Goal: Task Accomplishment & Management: Use online tool/utility

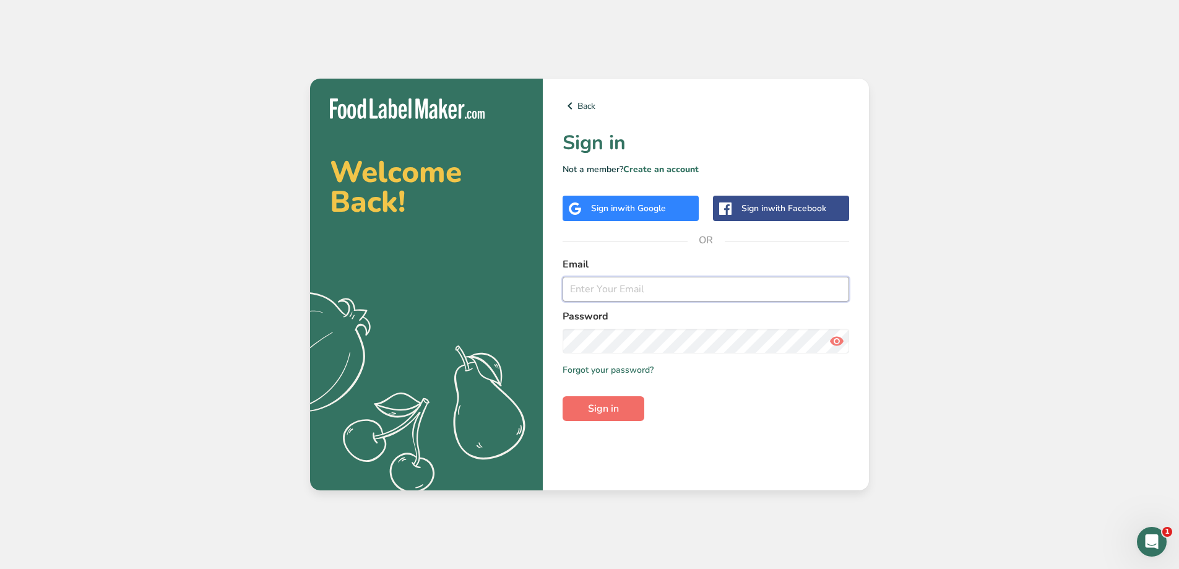
type input "[PERSON_NAME][EMAIL_ADDRESS][DOMAIN_NAME]"
click at [607, 414] on span "Sign in" at bounding box center [603, 408] width 31 height 15
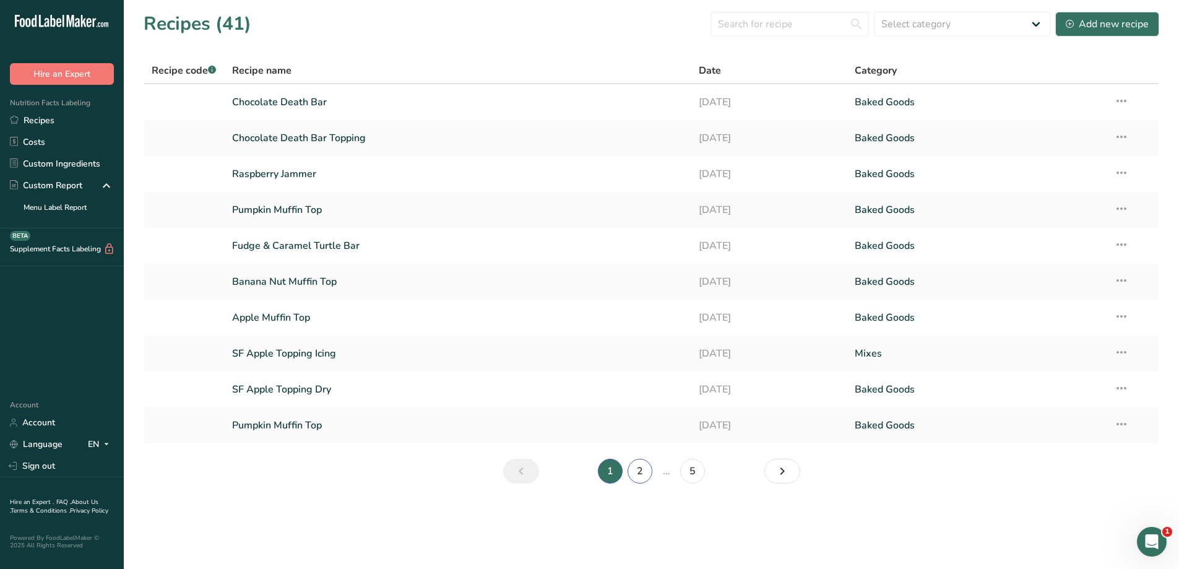
click at [643, 477] on link "2" at bounding box center [639, 471] width 25 height 25
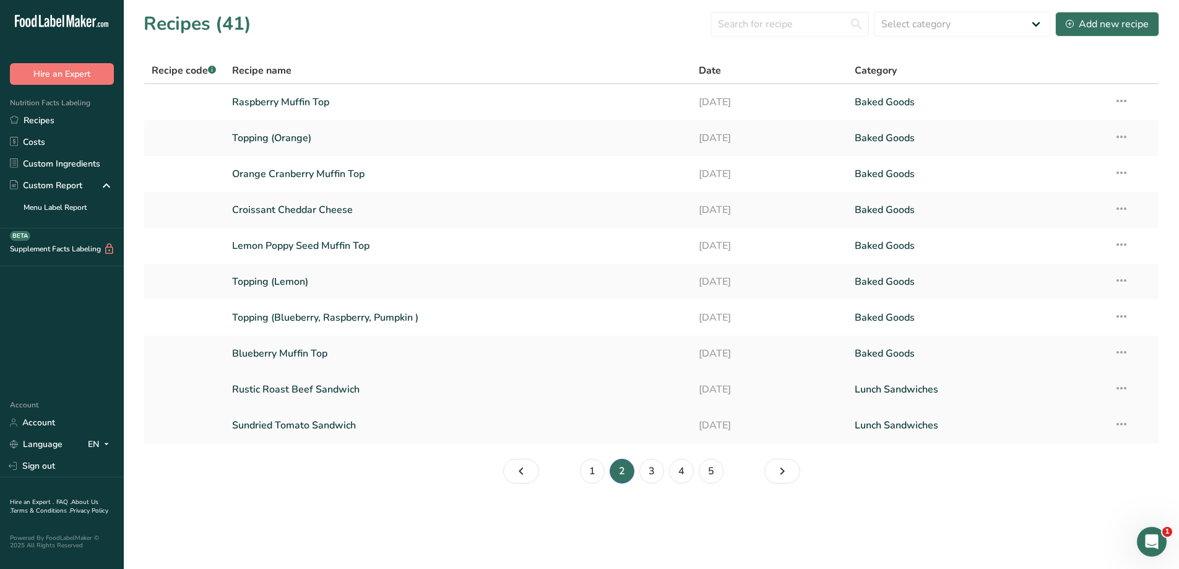
click at [467, 389] on link "Rustic Roast Beef Sandwich" at bounding box center [458, 389] width 452 height 26
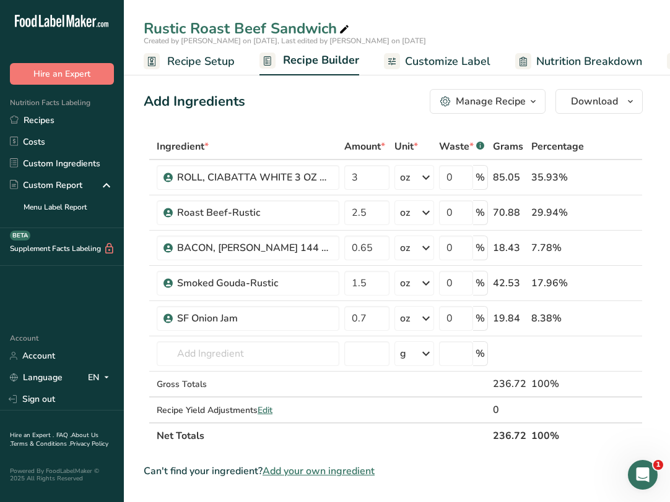
click at [193, 67] on span "Recipe Setup" at bounding box center [200, 61] width 67 height 17
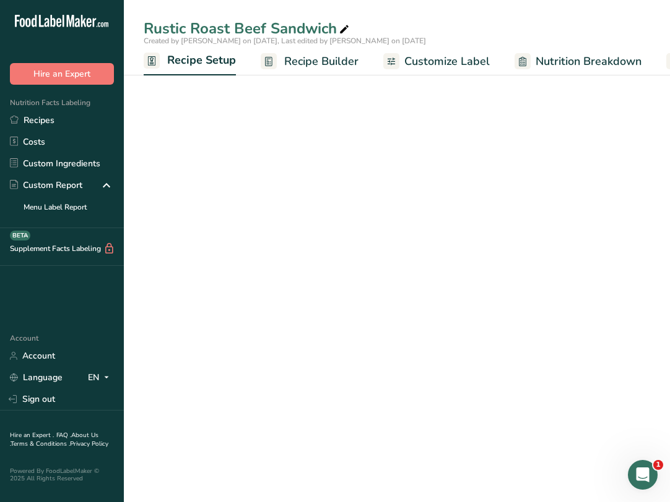
scroll to position [0, 4]
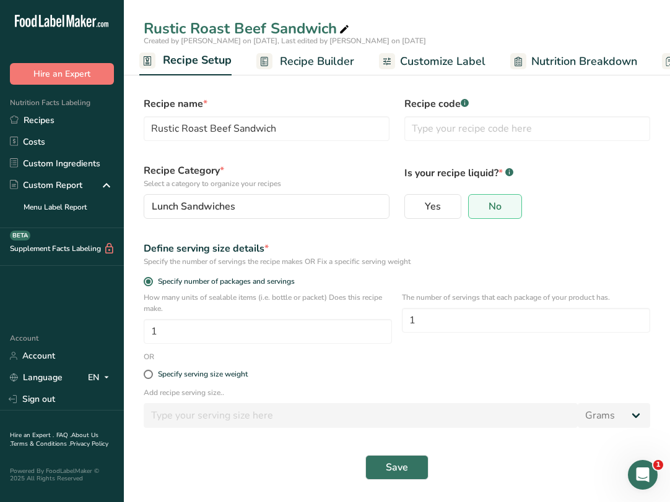
click at [307, 61] on span "Recipe Builder" at bounding box center [317, 61] width 74 height 17
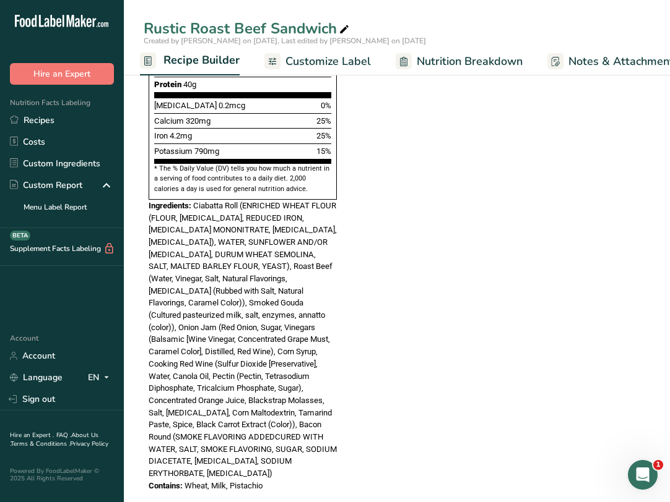
scroll to position [681, 0]
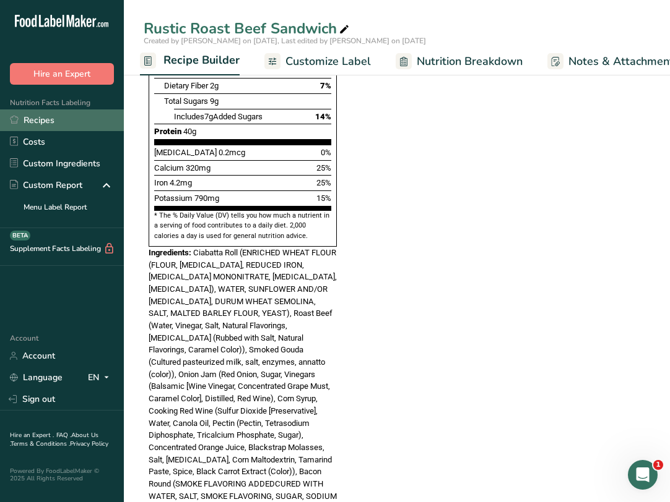
click at [79, 121] on link "Recipes" at bounding box center [62, 121] width 124 height 22
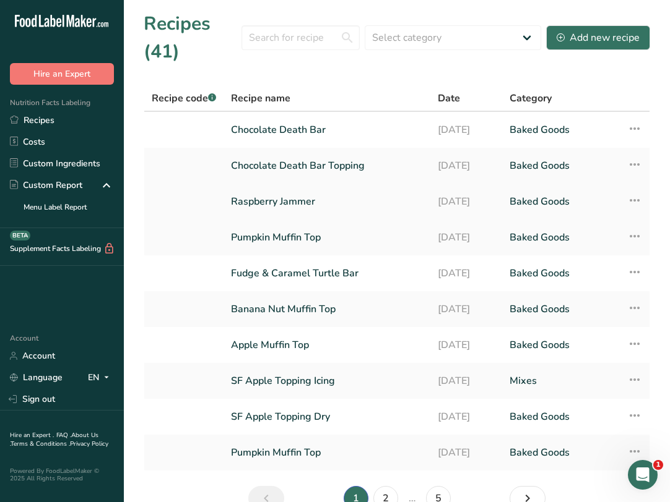
scroll to position [68, 0]
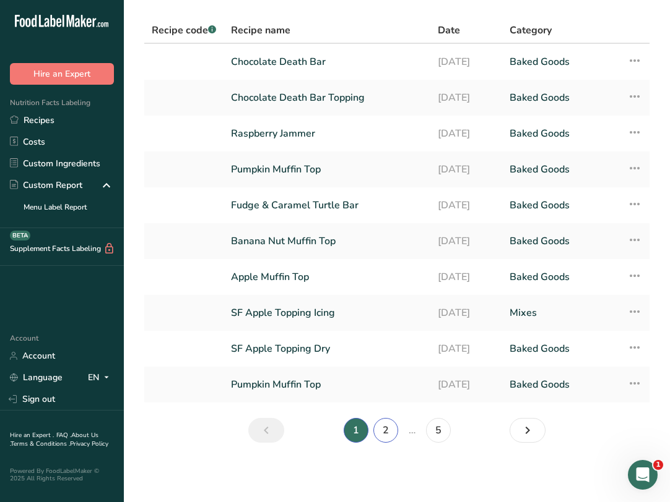
click at [393, 431] on link "2" at bounding box center [385, 430] width 25 height 25
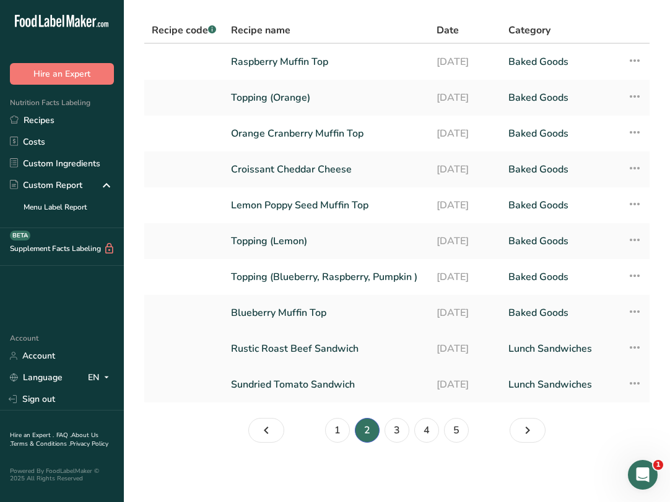
scroll to position [72, 0]
click at [390, 433] on link "3" at bounding box center [396, 430] width 25 height 25
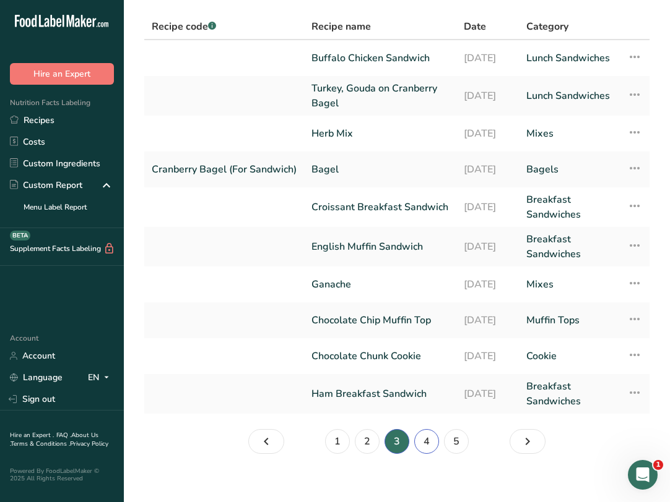
click at [433, 449] on link "4" at bounding box center [426, 441] width 25 height 25
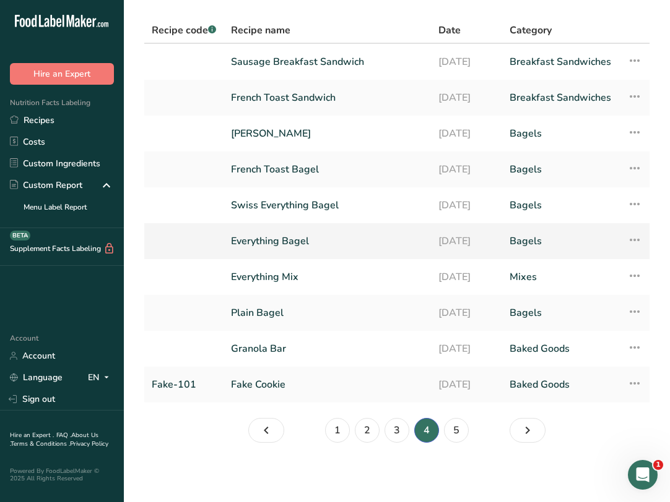
scroll to position [68, 0]
click at [458, 431] on link "5" at bounding box center [456, 430] width 25 height 25
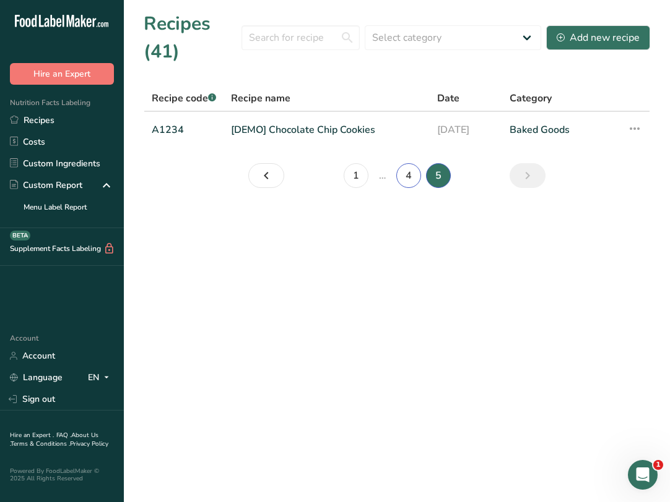
click at [406, 176] on link "4" at bounding box center [408, 175] width 25 height 25
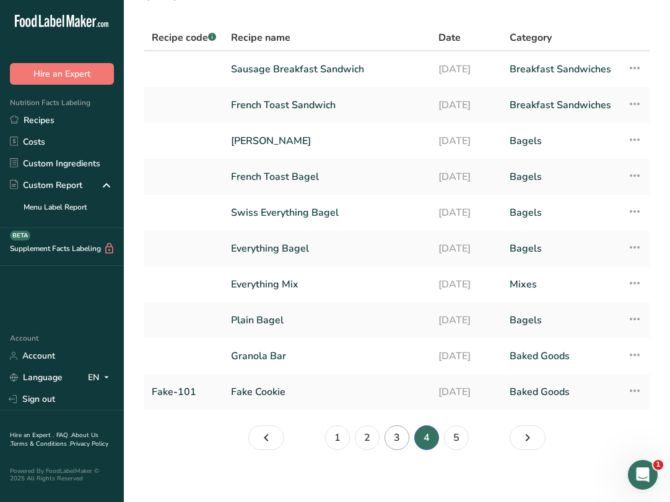
scroll to position [68, 0]
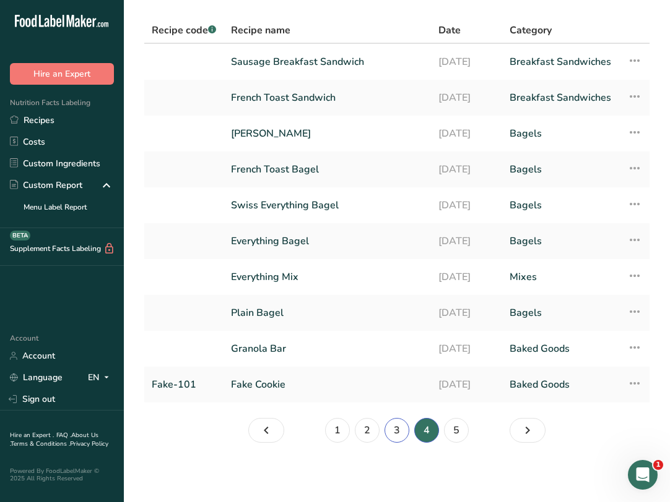
click at [403, 434] on link "3" at bounding box center [396, 430] width 25 height 25
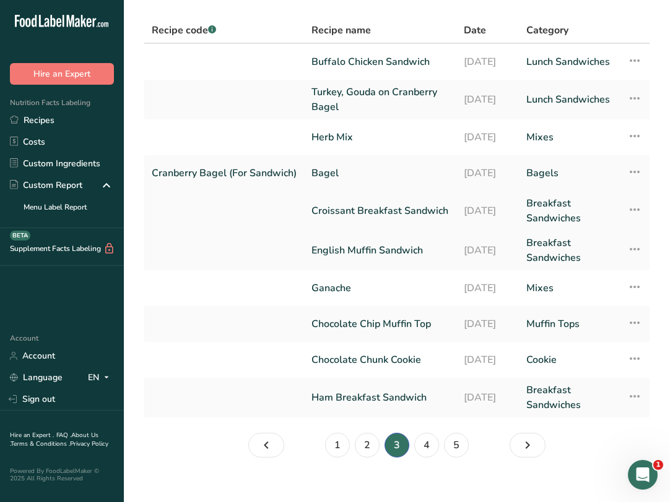
click at [390, 215] on link "Croissant Breakfast Sandwich" at bounding box center [379, 211] width 137 height 30
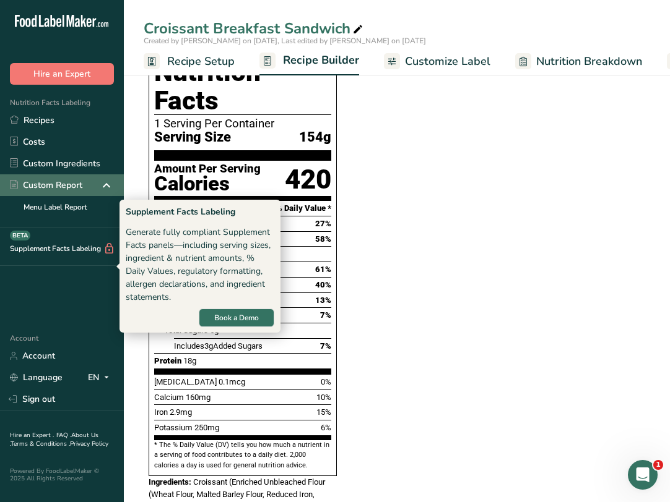
scroll to position [433, 0]
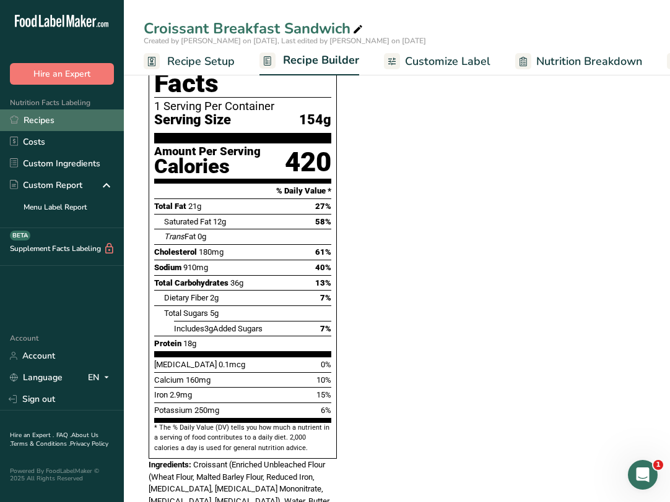
click at [108, 116] on link "Recipes" at bounding box center [62, 121] width 124 height 22
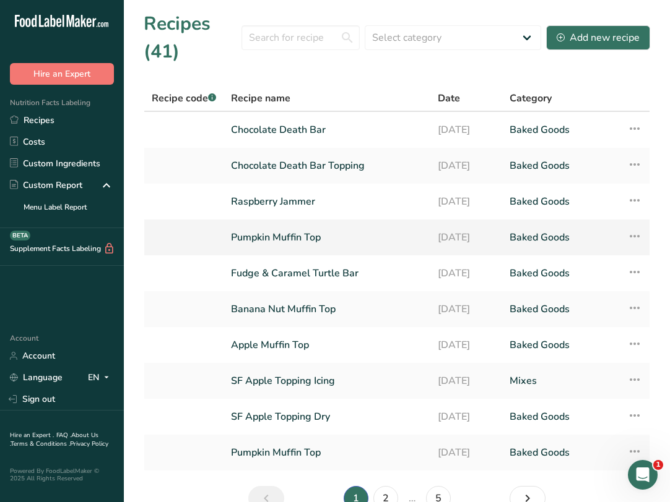
scroll to position [62, 0]
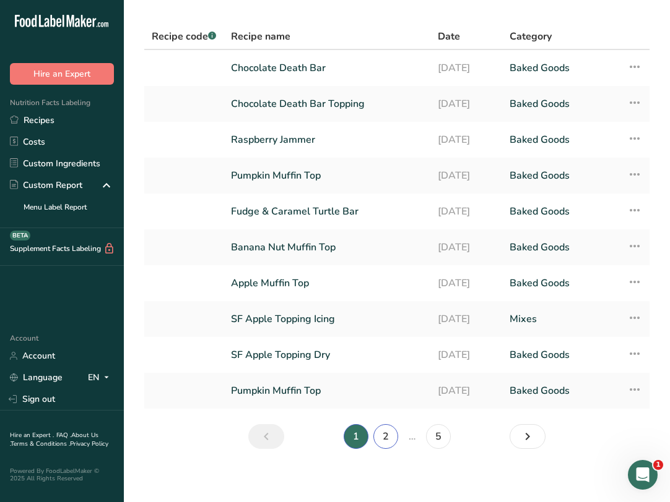
click at [392, 440] on link "2" at bounding box center [385, 436] width 25 height 25
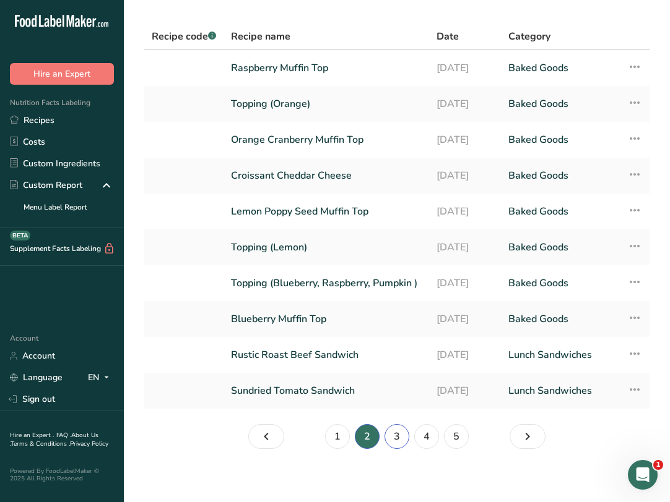
click at [394, 444] on link "3" at bounding box center [396, 436] width 25 height 25
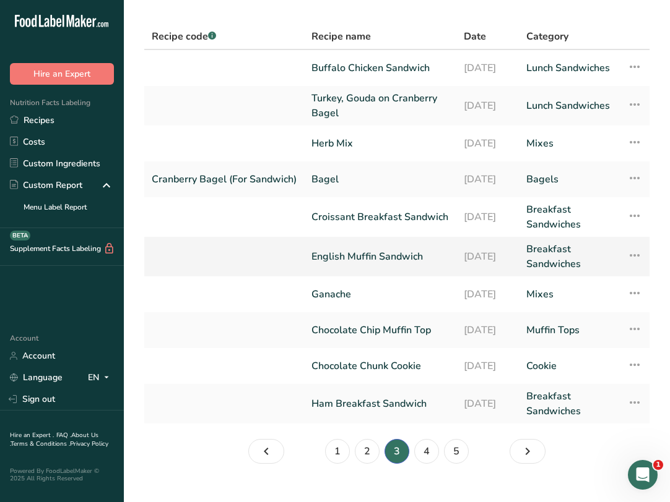
click at [388, 261] on link "English Muffin Sandwich" at bounding box center [379, 257] width 137 height 30
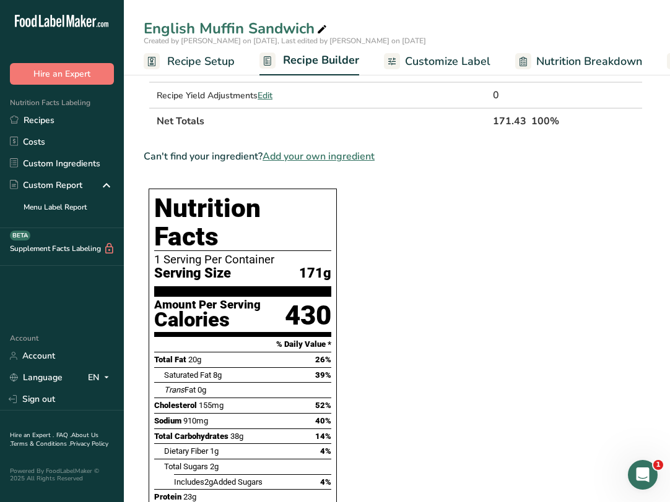
scroll to position [251, 0]
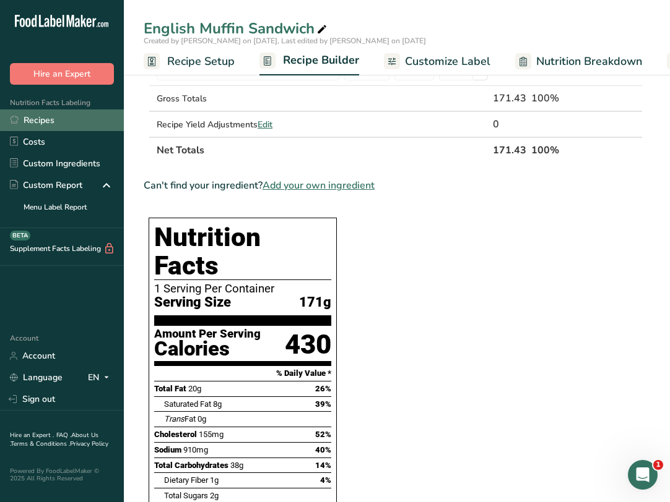
click at [48, 121] on link "Recipes" at bounding box center [62, 121] width 124 height 22
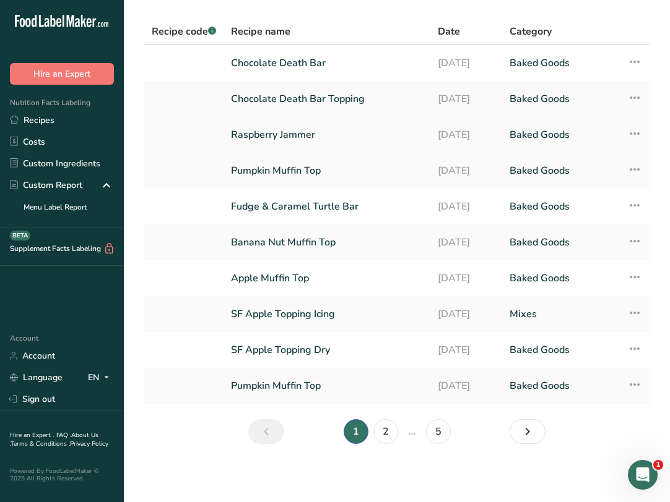
scroll to position [68, 0]
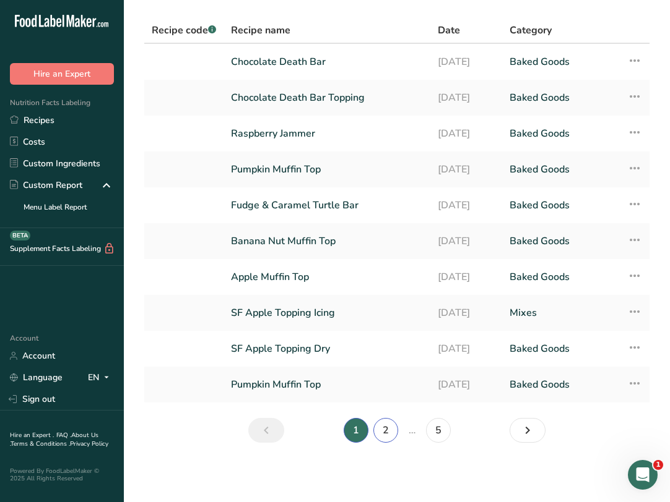
click at [395, 430] on link "2" at bounding box center [385, 430] width 25 height 25
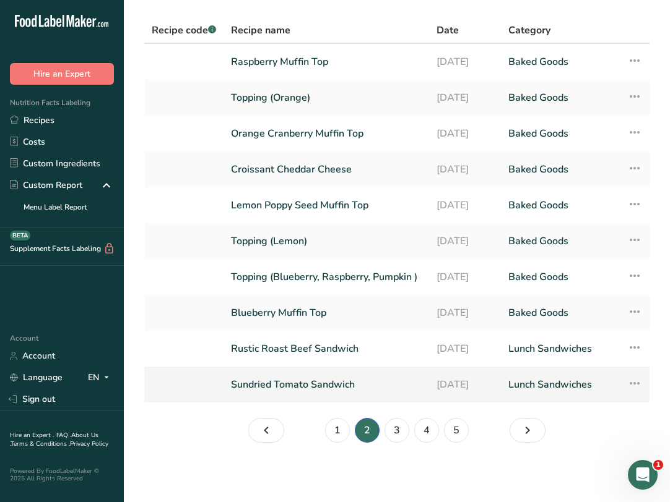
click at [312, 386] on link "Sundried Tomato Sandwich" at bounding box center [326, 385] width 191 height 26
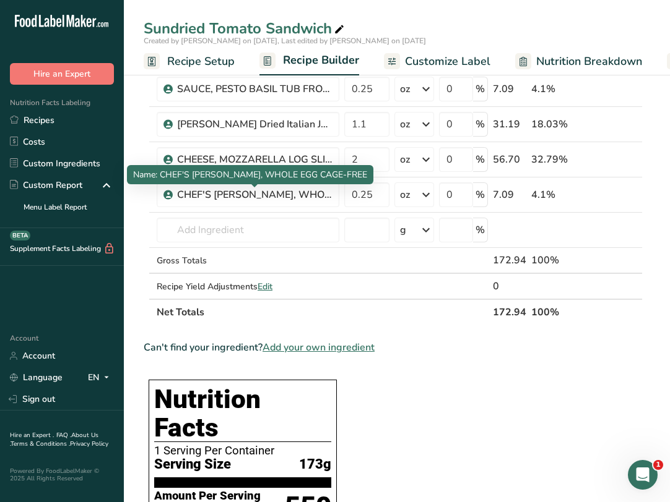
scroll to position [248, 0]
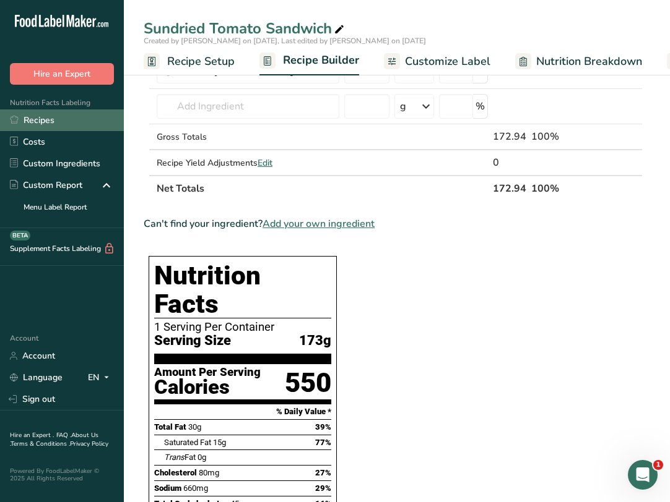
click at [58, 124] on link "Recipes" at bounding box center [62, 121] width 124 height 22
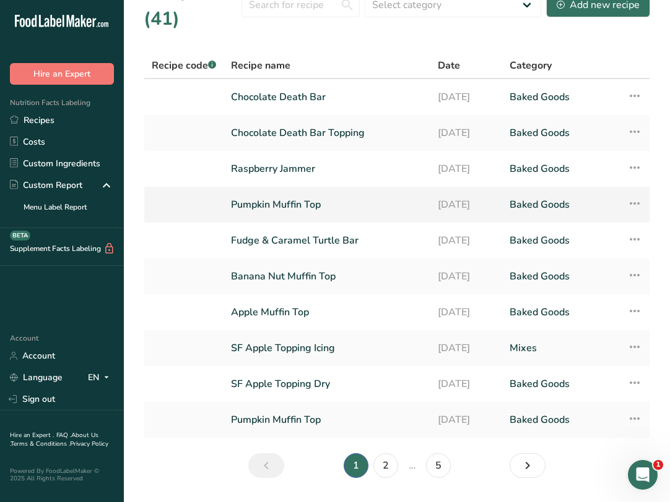
scroll to position [68, 0]
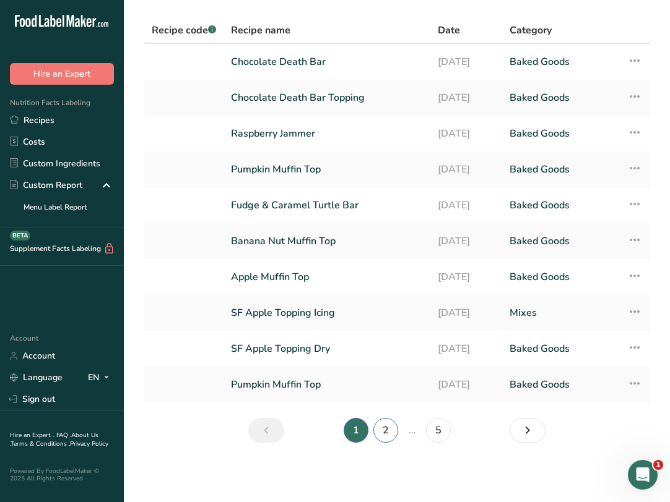
click at [386, 425] on link "2" at bounding box center [385, 430] width 25 height 25
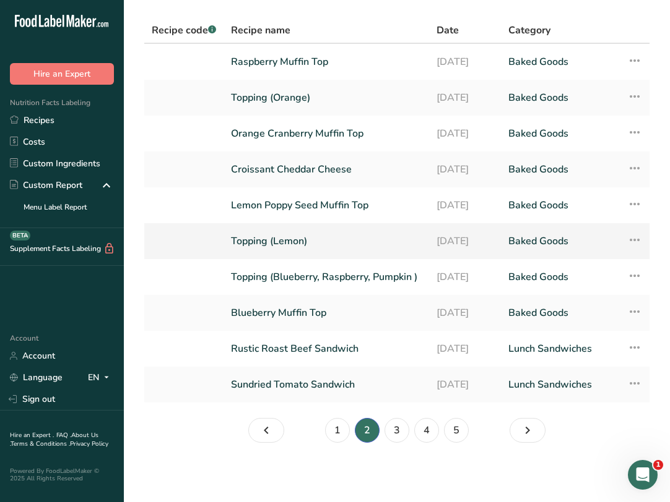
scroll to position [72, 0]
click at [394, 432] on link "3" at bounding box center [396, 430] width 25 height 25
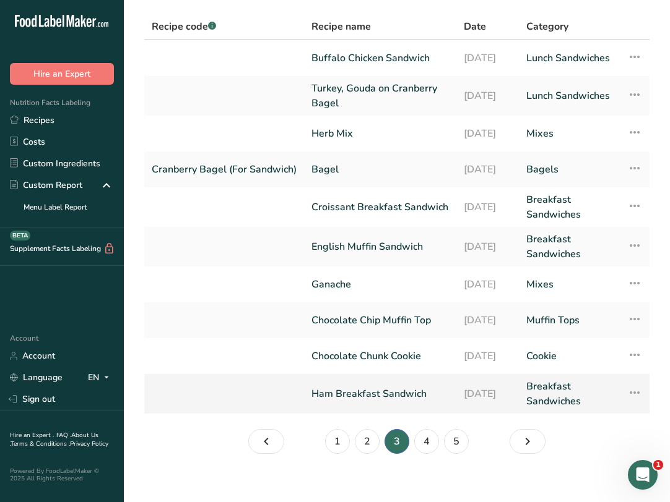
click at [403, 391] on link "Ham Breakfast Sandwich" at bounding box center [379, 394] width 137 height 30
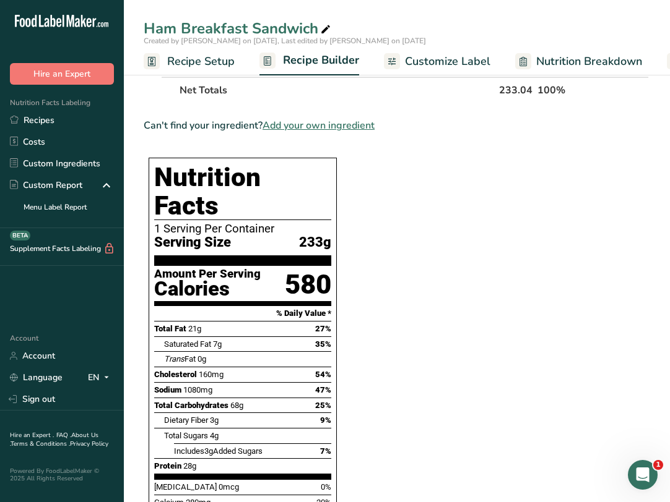
scroll to position [309, 0]
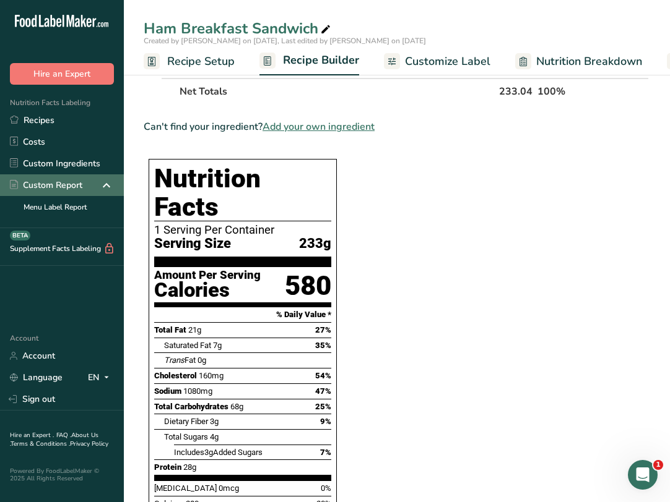
click at [52, 130] on link "Recipes" at bounding box center [62, 121] width 124 height 22
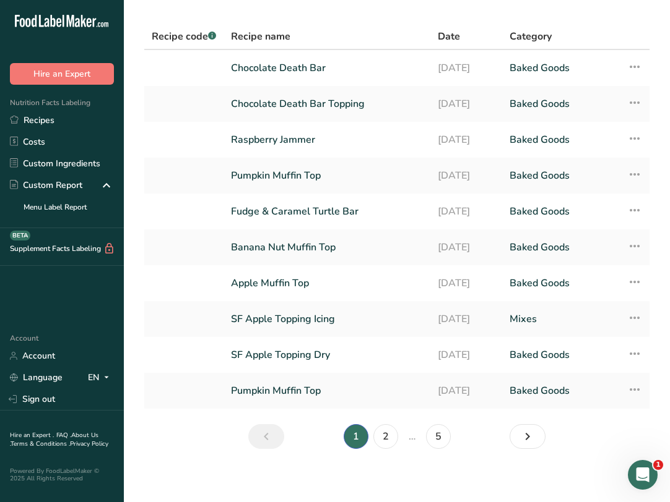
scroll to position [68, 0]
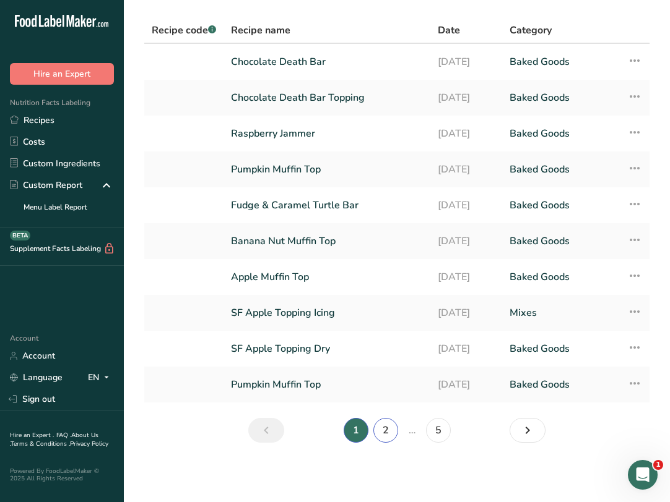
click at [385, 424] on link "2" at bounding box center [385, 430] width 25 height 25
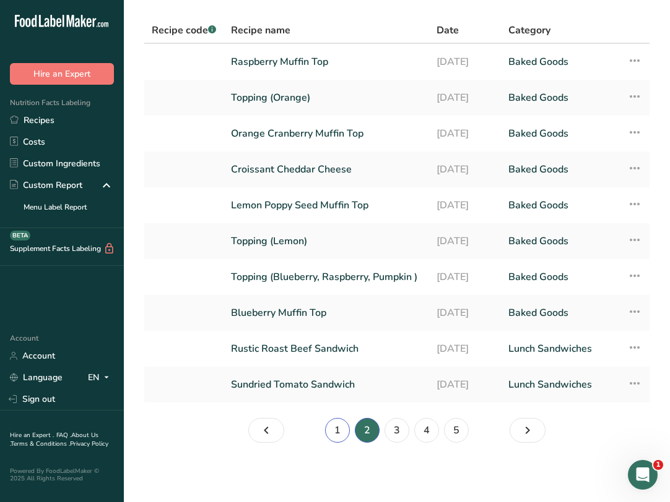
click at [335, 436] on link "1" at bounding box center [337, 430] width 25 height 25
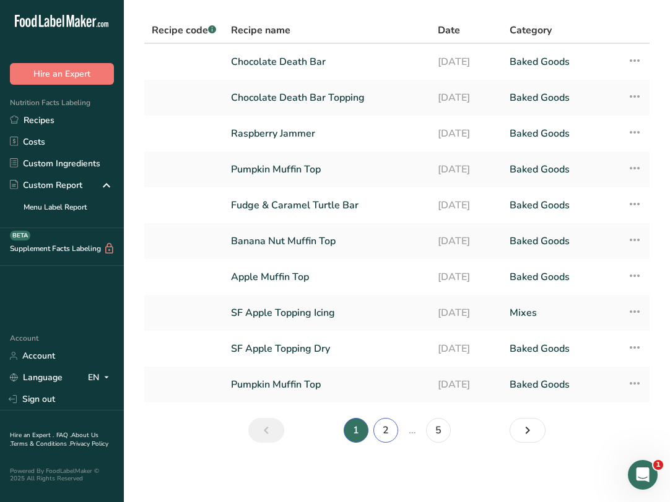
click at [394, 434] on link "2" at bounding box center [385, 430] width 25 height 25
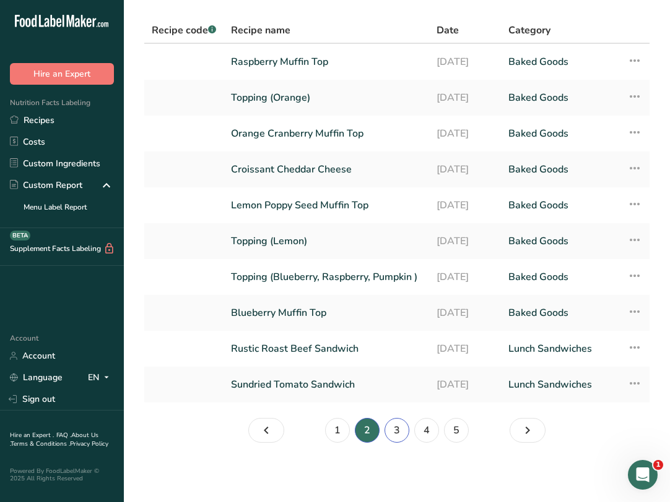
click at [389, 440] on link "3" at bounding box center [396, 430] width 25 height 25
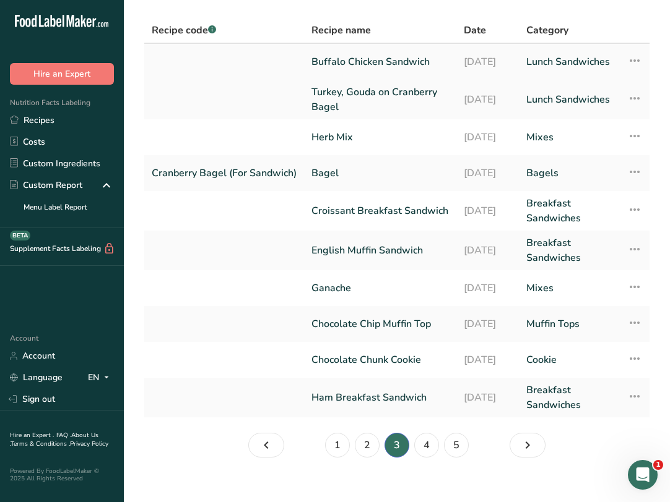
click at [334, 61] on link "Buffalo Chicken Sandwich" at bounding box center [379, 62] width 137 height 26
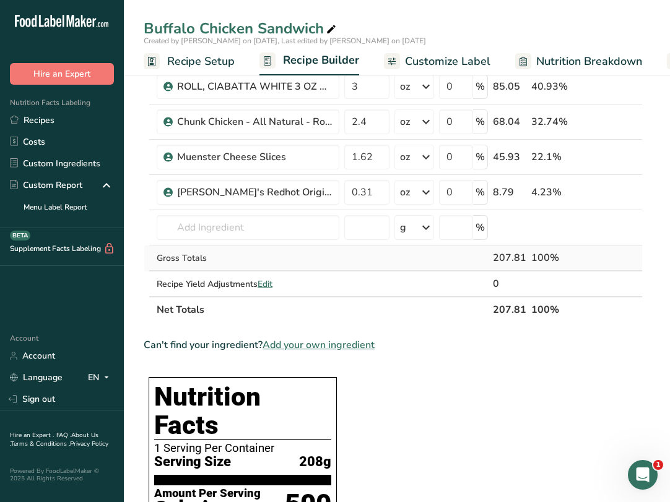
scroll to position [124, 0]
